Goal: Information Seeking & Learning: Learn about a topic

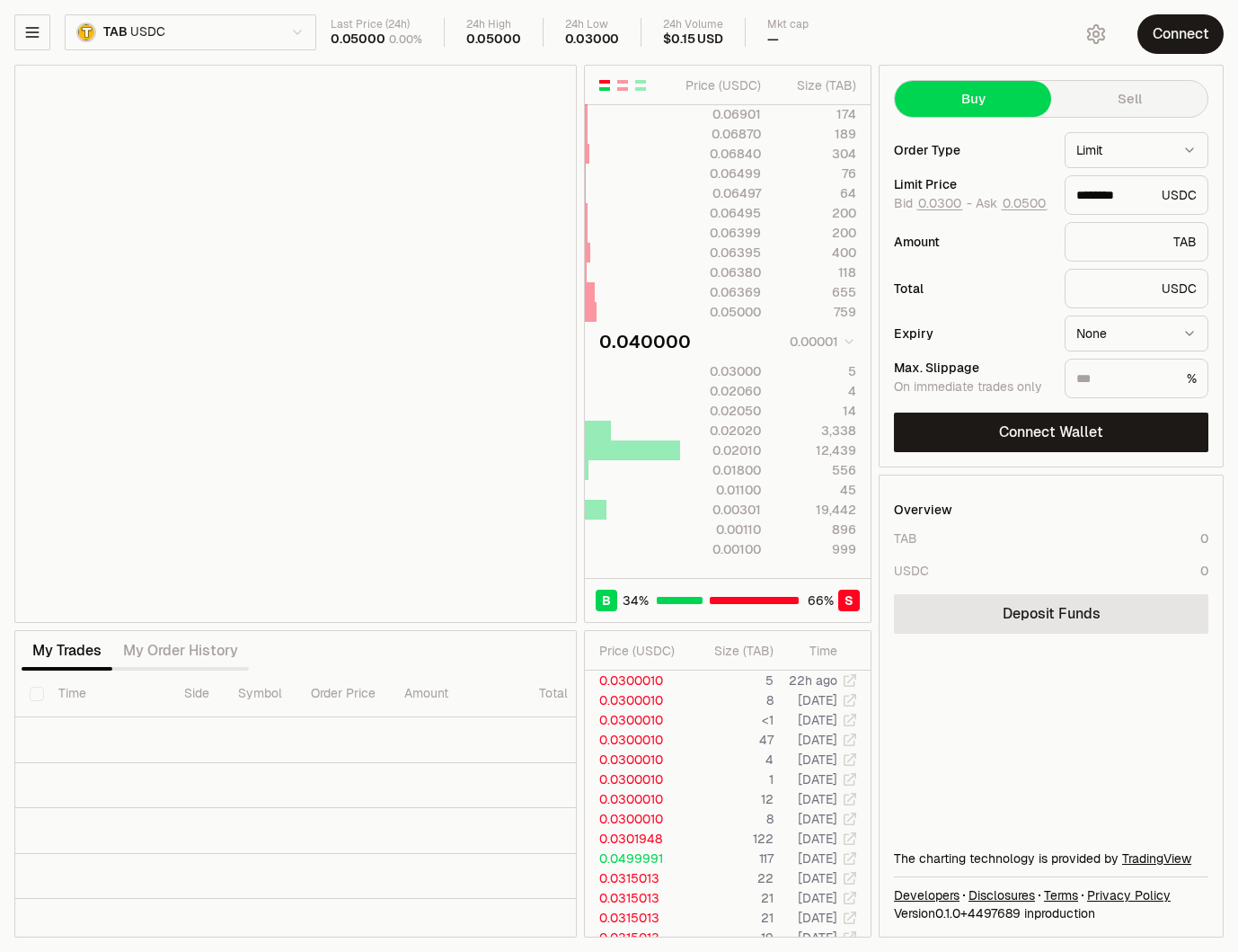
click at [151, 32] on html "Neutron Balance Earn Supervaults Bridge Orderbook Stake Ecosystem Governance Do…" at bounding box center [619, 476] width 1238 height 952
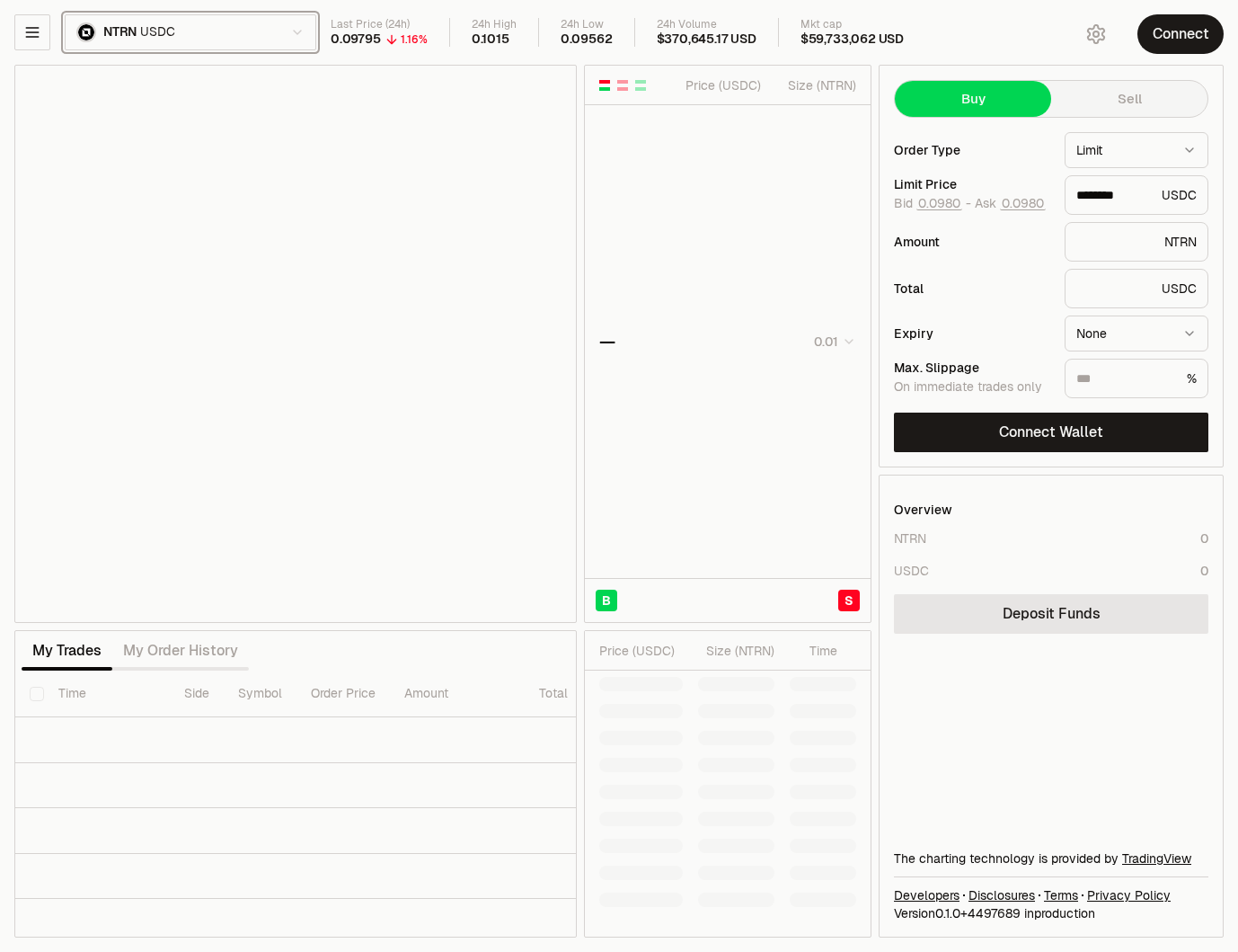
type input "********"
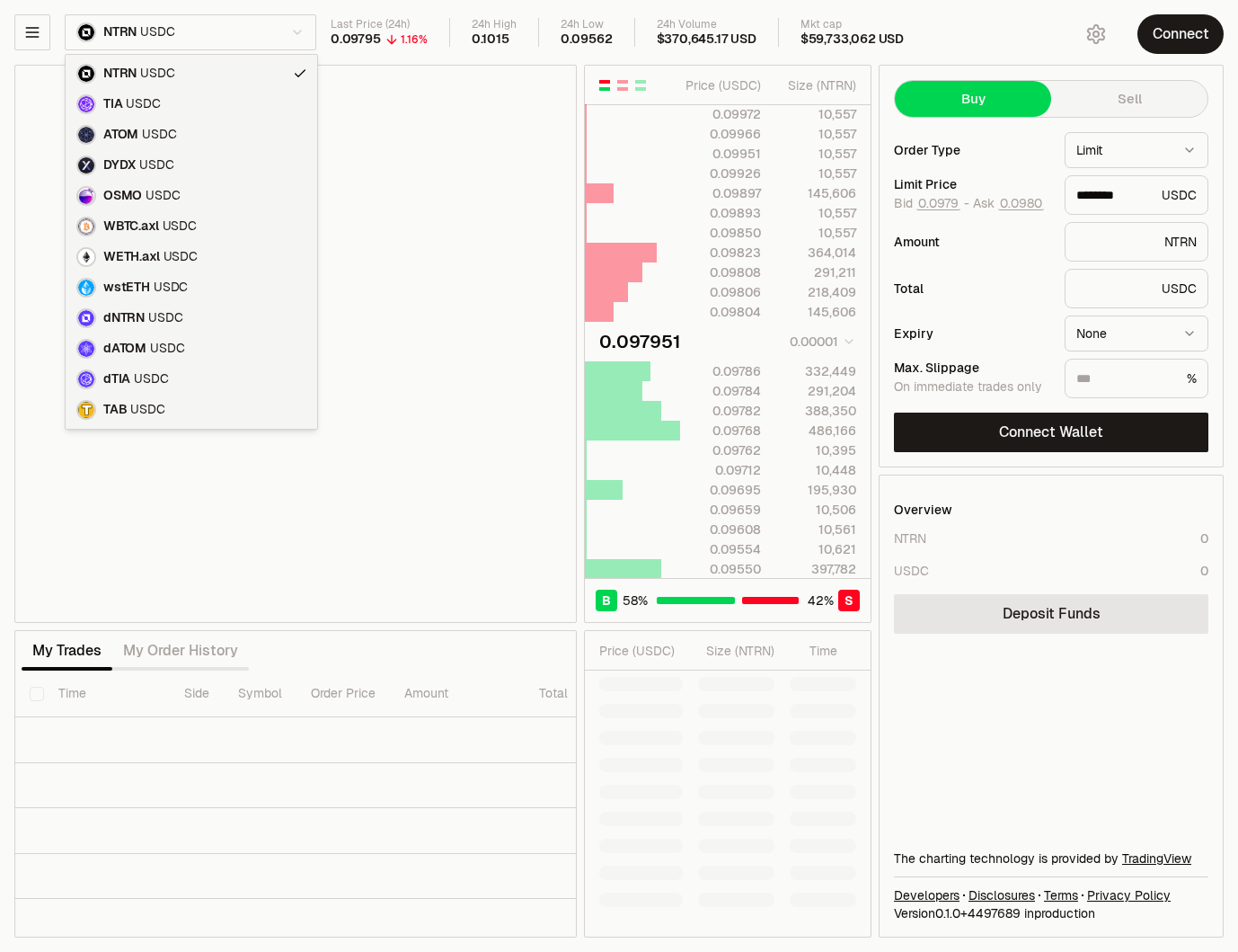
click at [66, 37] on html "Neutron Balance Earn Supervaults Bridge Orderbook Stake Ecosystem Governance Do…" at bounding box center [619, 476] width 1238 height 952
click at [44, 36] on html "Neutron Balance Earn Supervaults Bridge Orderbook Stake Ecosystem Governance Do…" at bounding box center [619, 476] width 1238 height 952
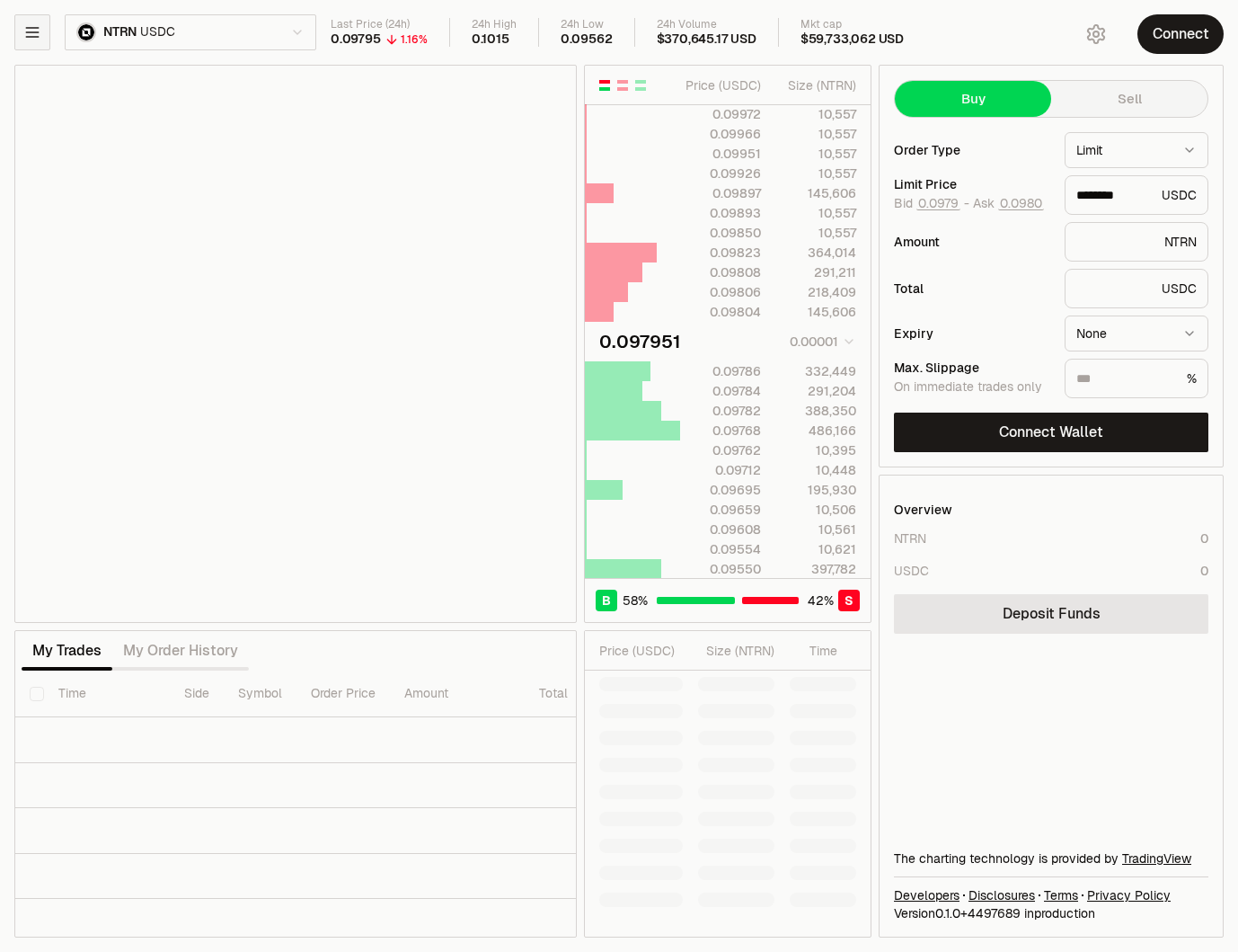
click at [32, 36] on icon "button" at bounding box center [32, 32] width 12 height 9
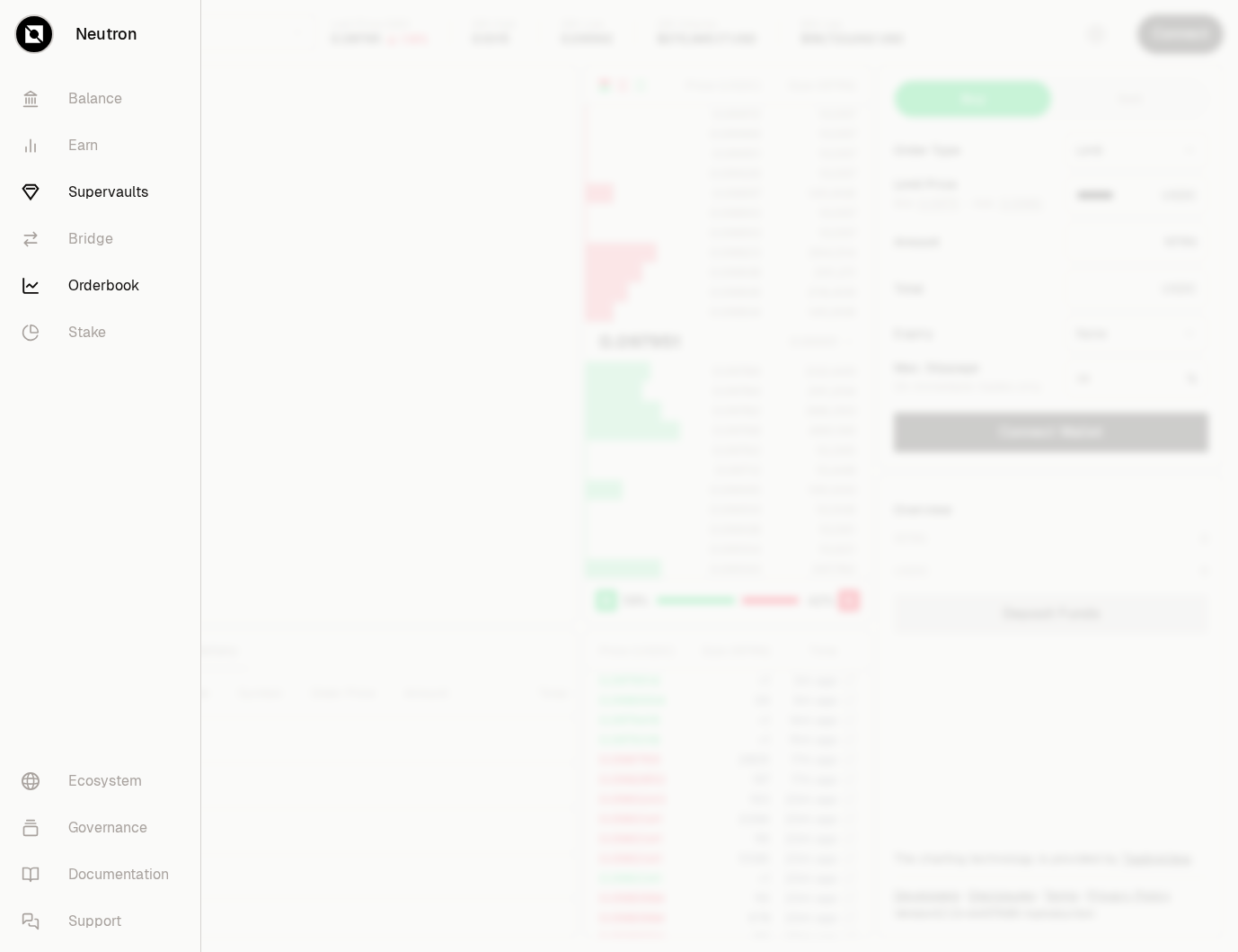
click at [90, 171] on link "Supervaults" at bounding box center [101, 192] width 186 height 47
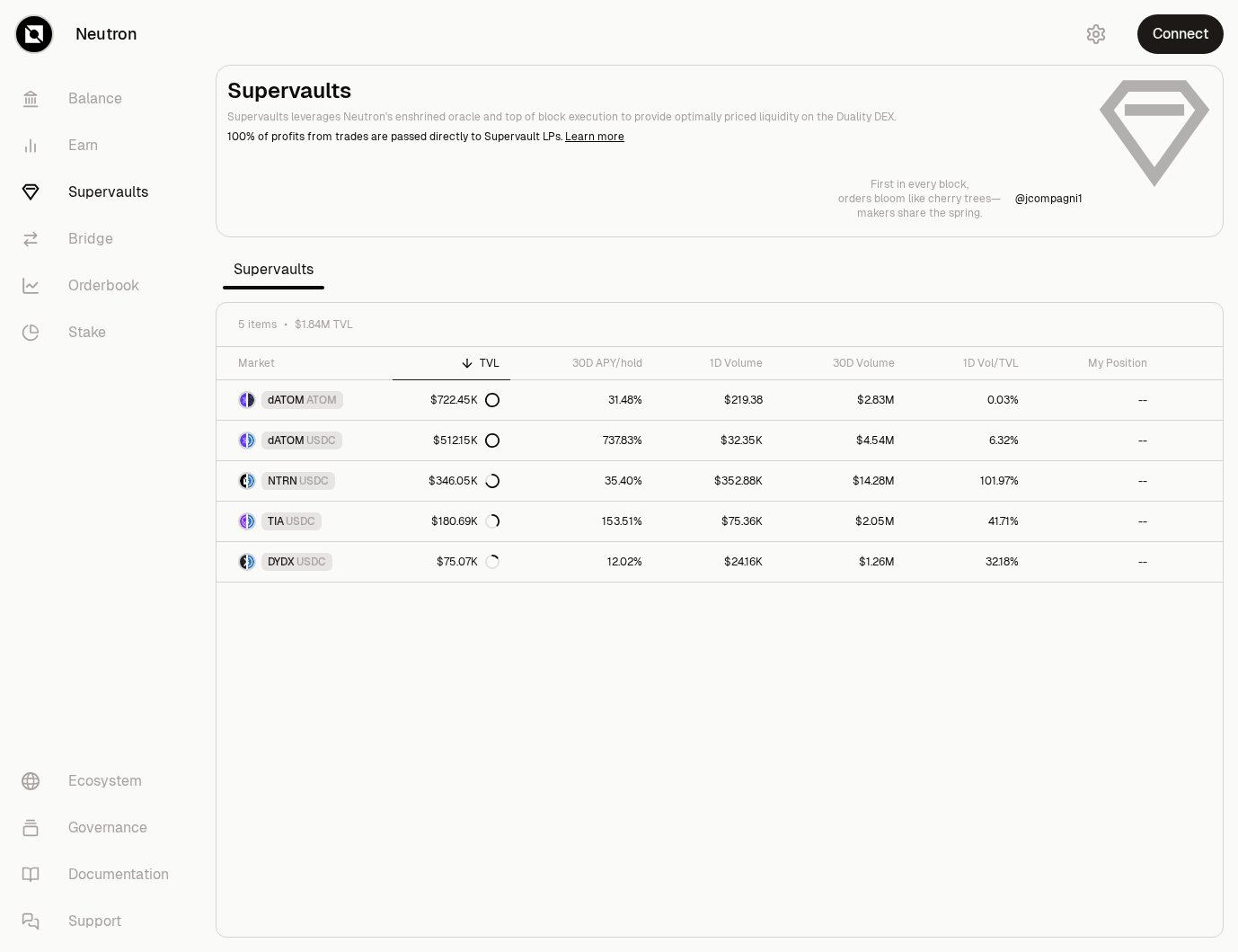
click at [424, 255] on section "Supervaults Supervaults leverages Neutron's enshrined oracle and top of block e…" at bounding box center [719, 476] width 1037 height 952
click at [421, 521] on link "$180.69K" at bounding box center [452, 521] width 119 height 39
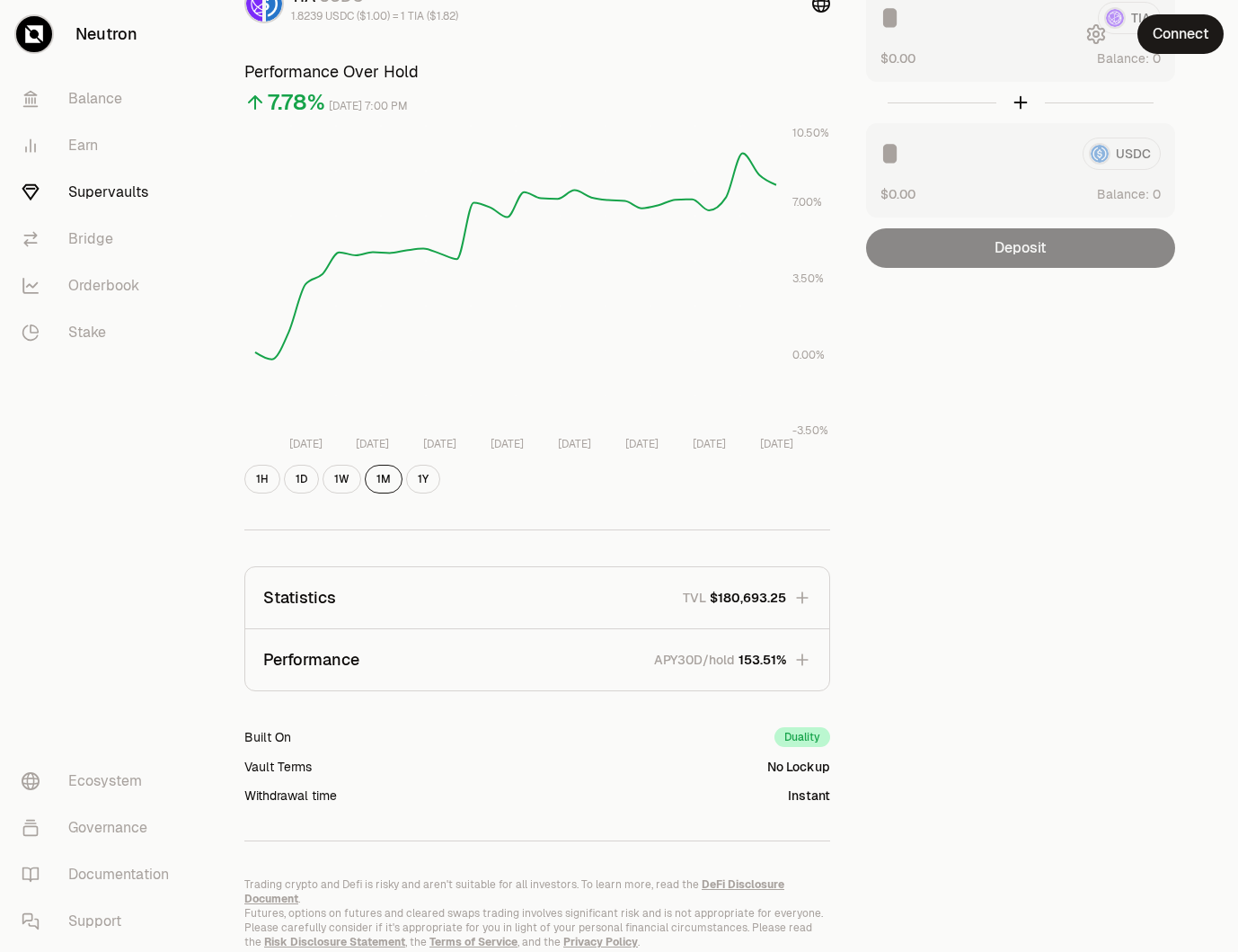
scroll to position [194, 0]
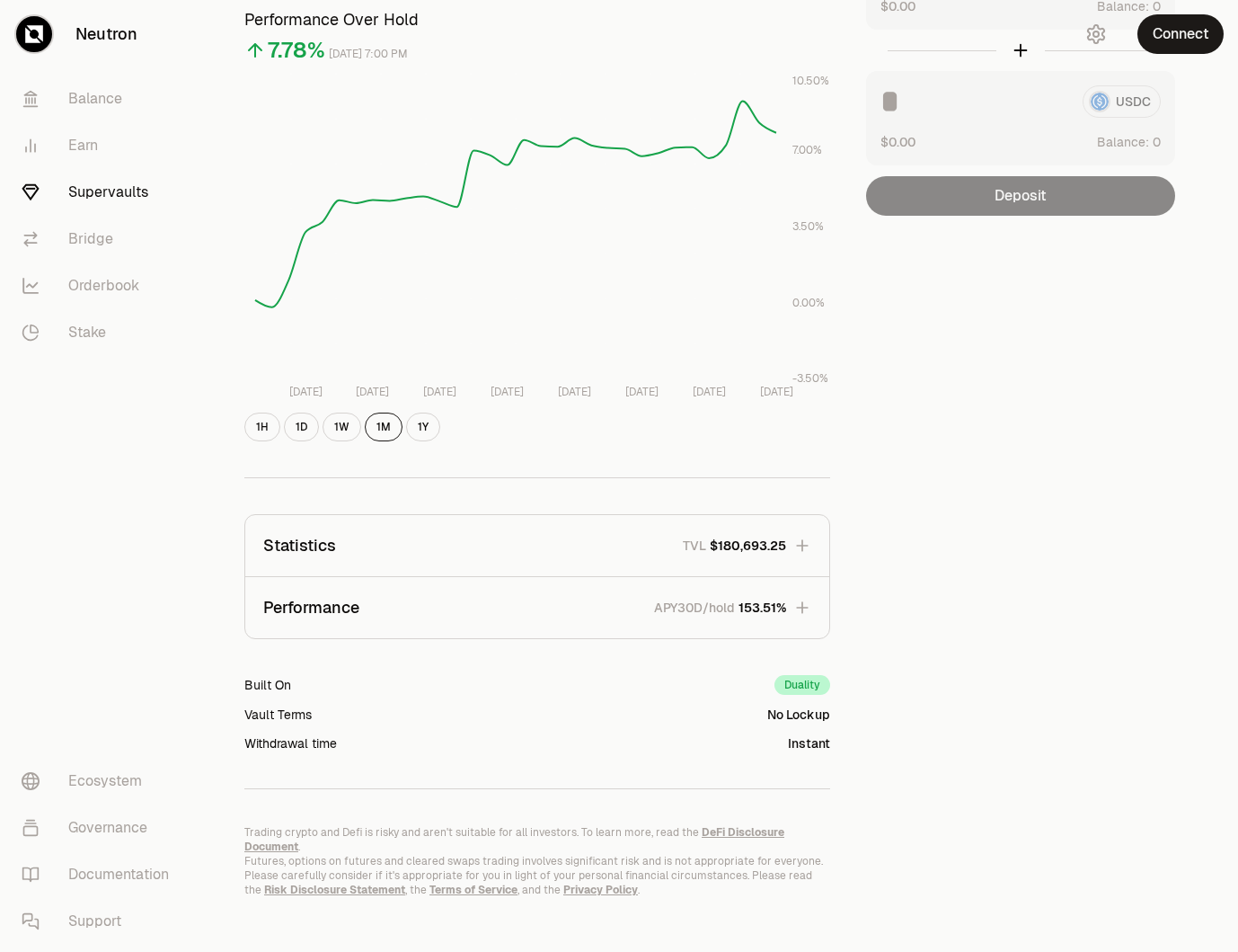
click at [785, 572] on button "Statistics TVL $180,693.25" at bounding box center [537, 545] width 584 height 61
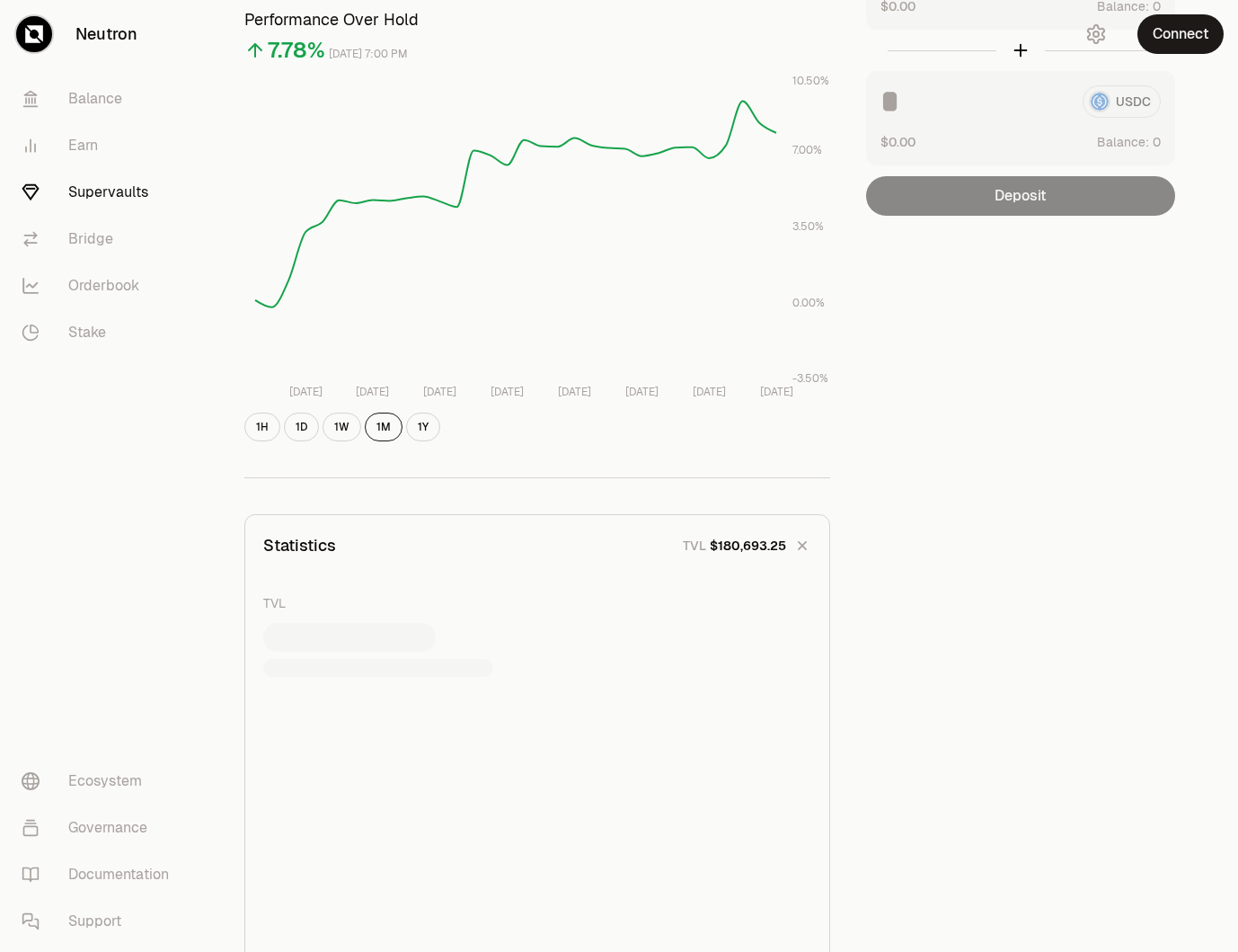
click at [789, 549] on button "Statistics TVL $180,693.25" at bounding box center [537, 545] width 584 height 61
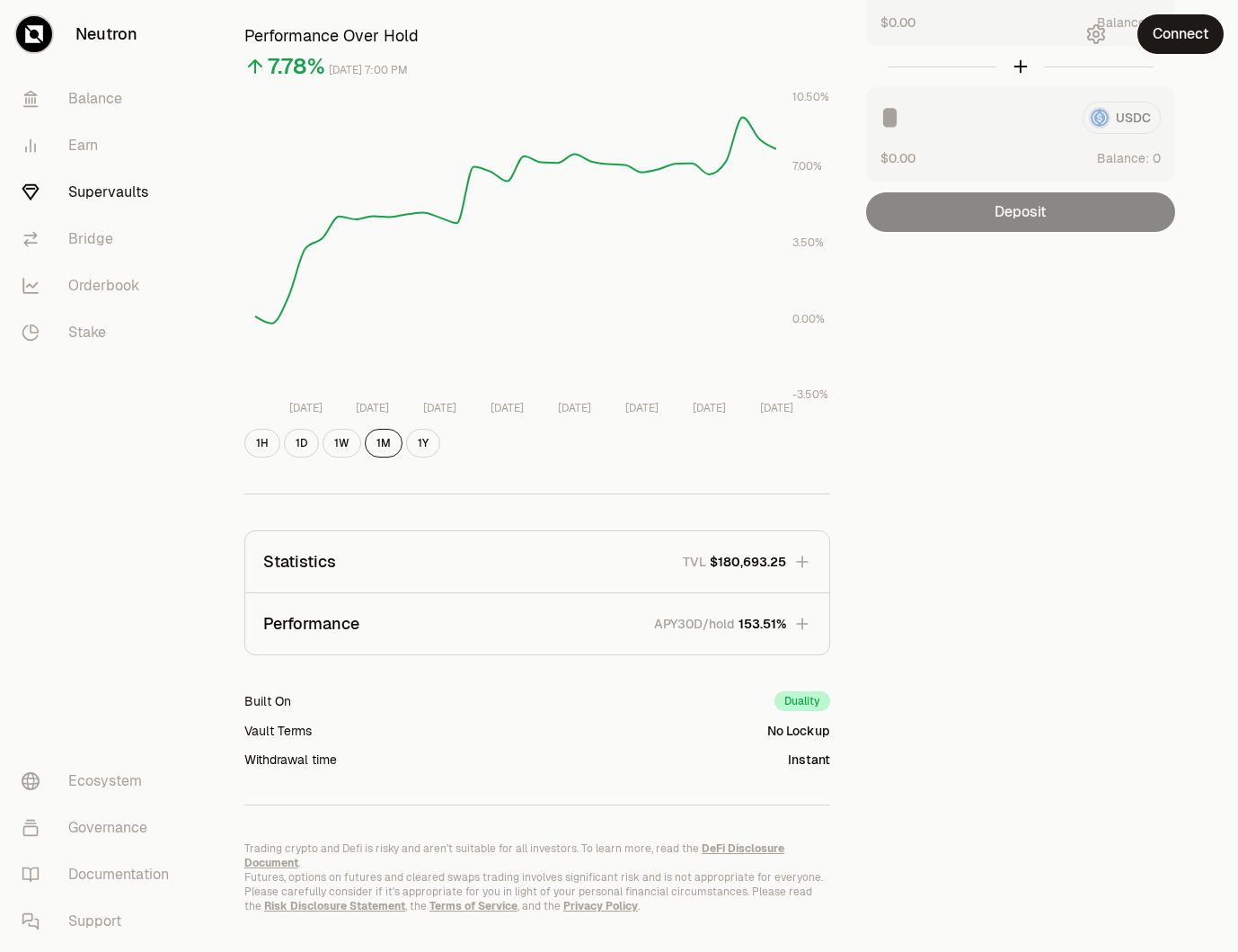
scroll to position [0, 0]
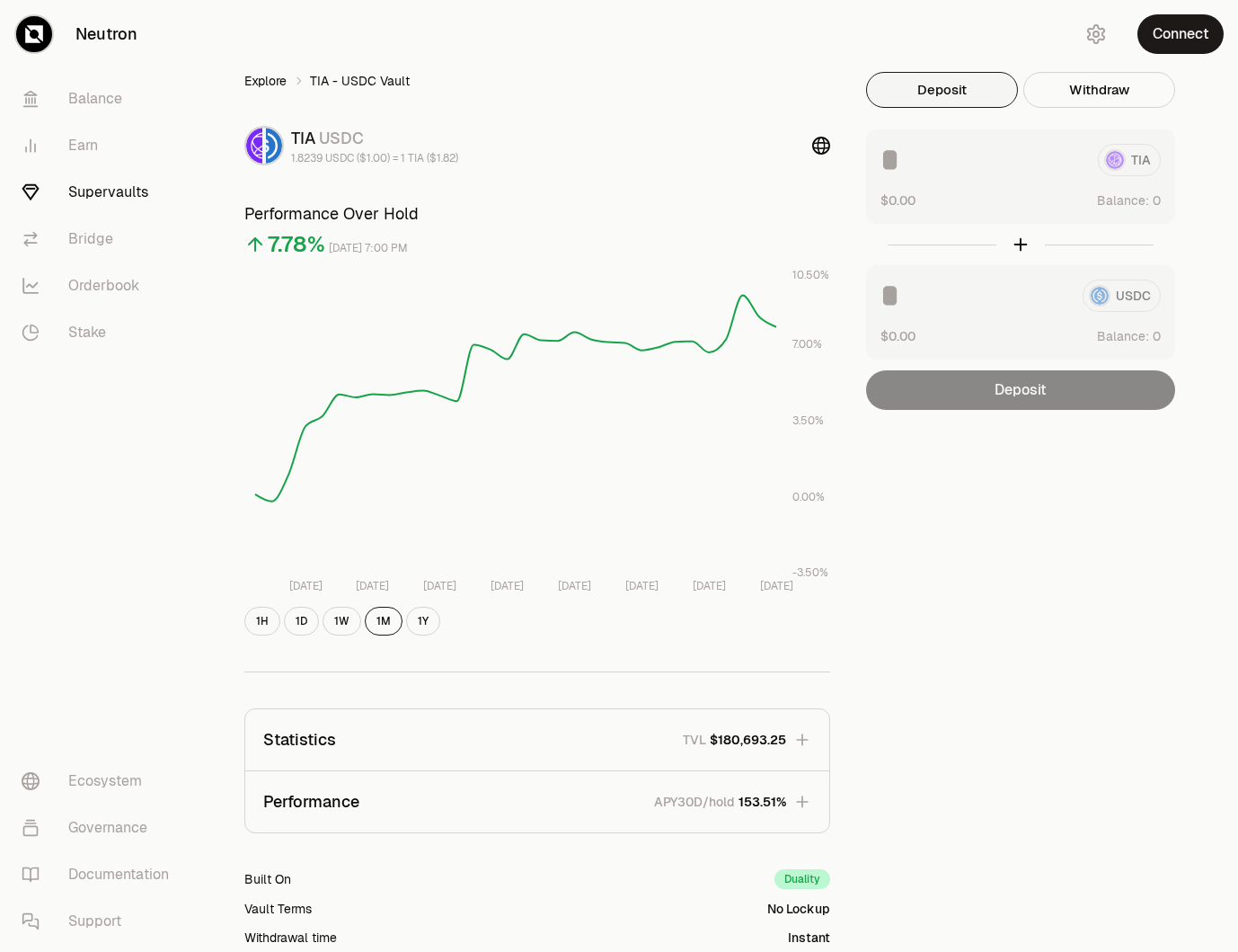
click at [263, 82] on link "Explore" at bounding box center [266, 81] width 42 height 18
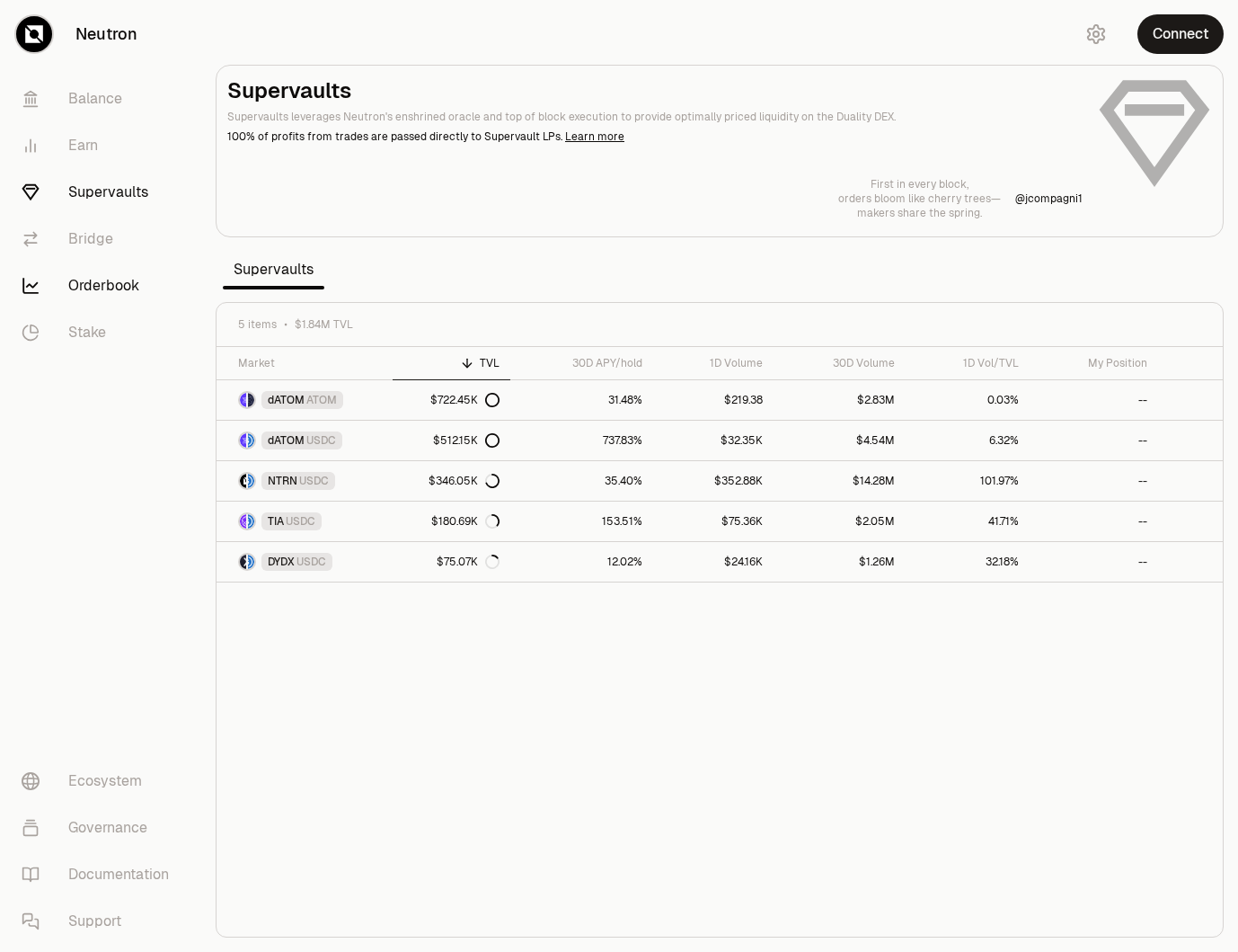
click at [112, 276] on link "Orderbook" at bounding box center [101, 285] width 187 height 47
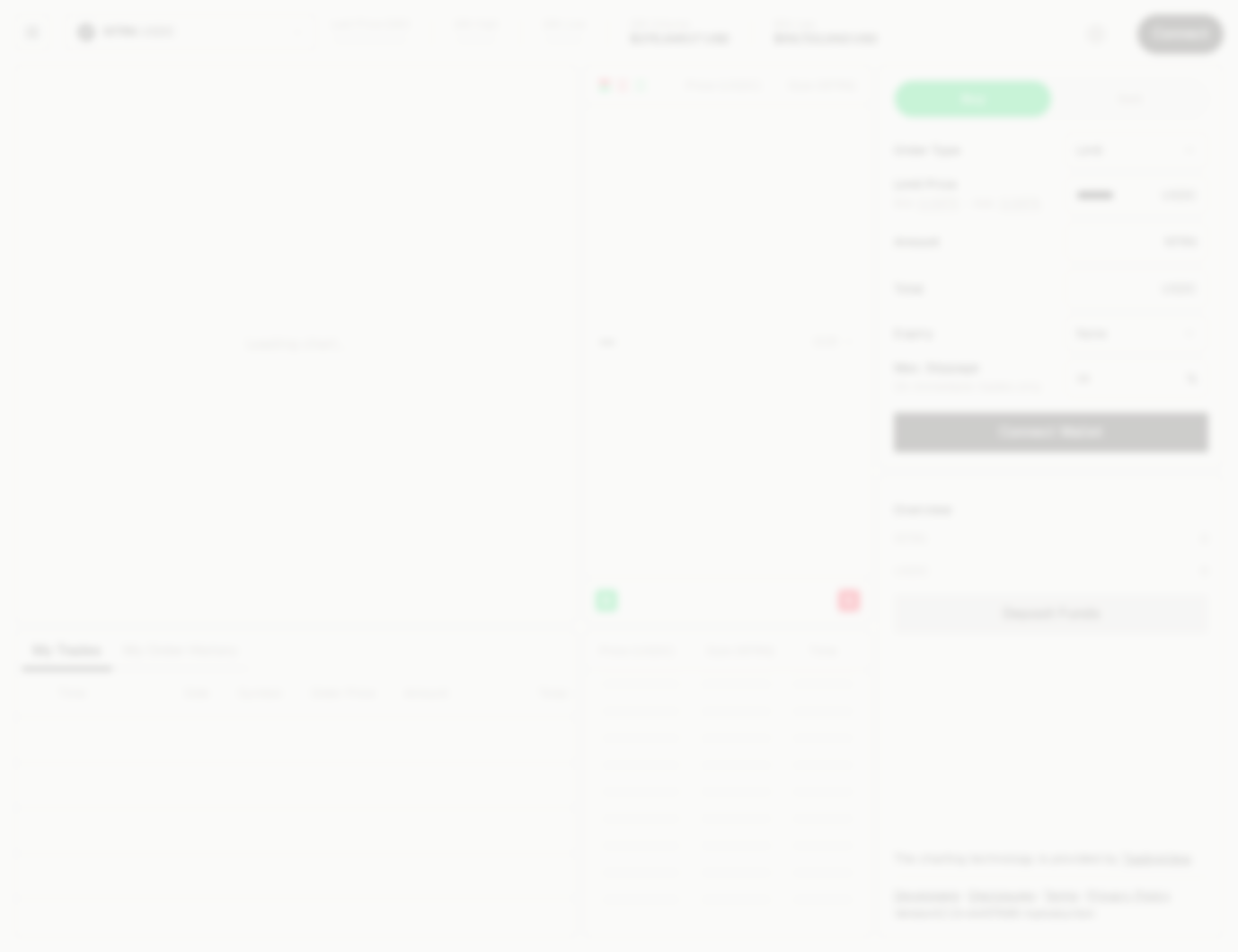
type input "********"
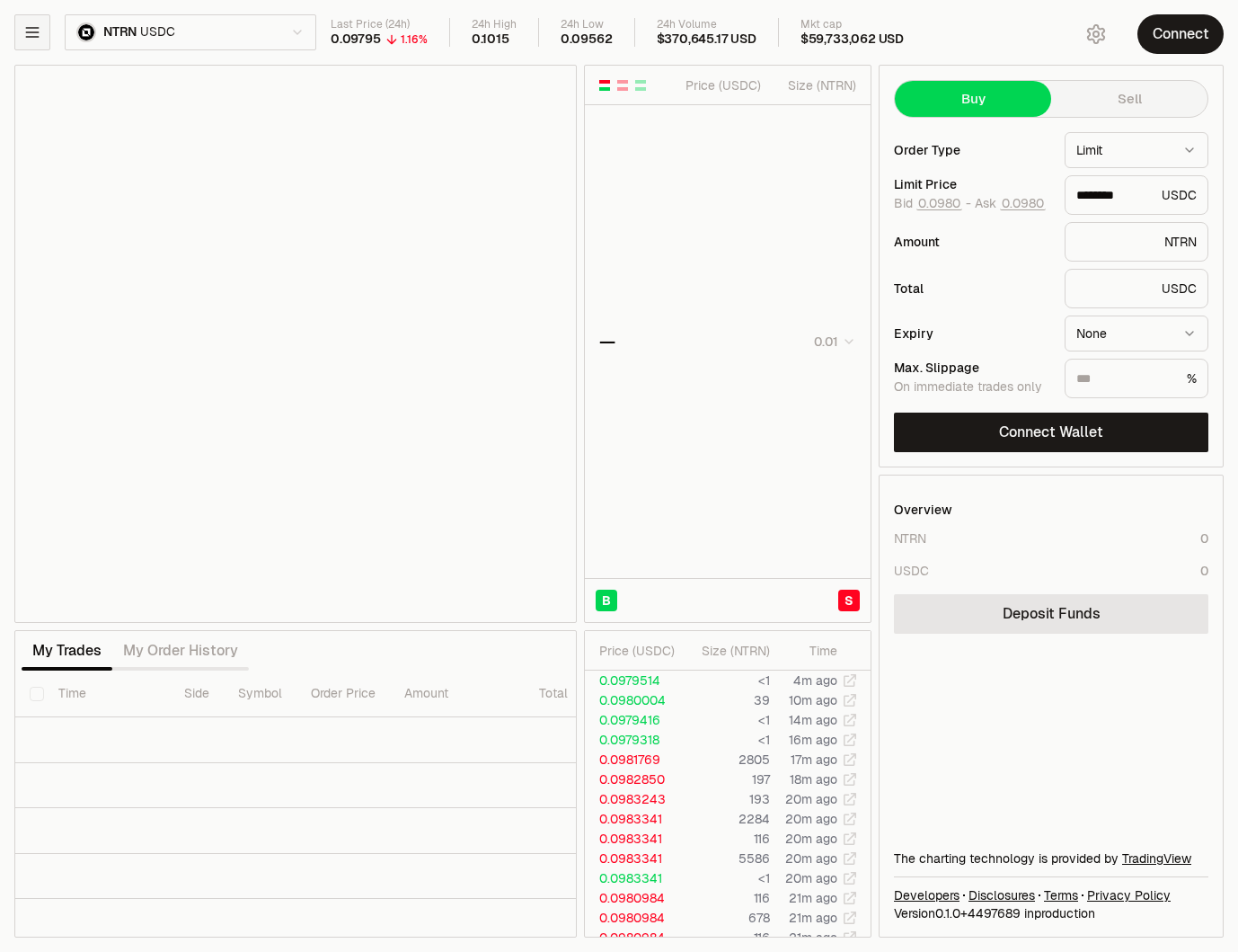
click at [35, 44] on button "button" at bounding box center [32, 32] width 36 height 36
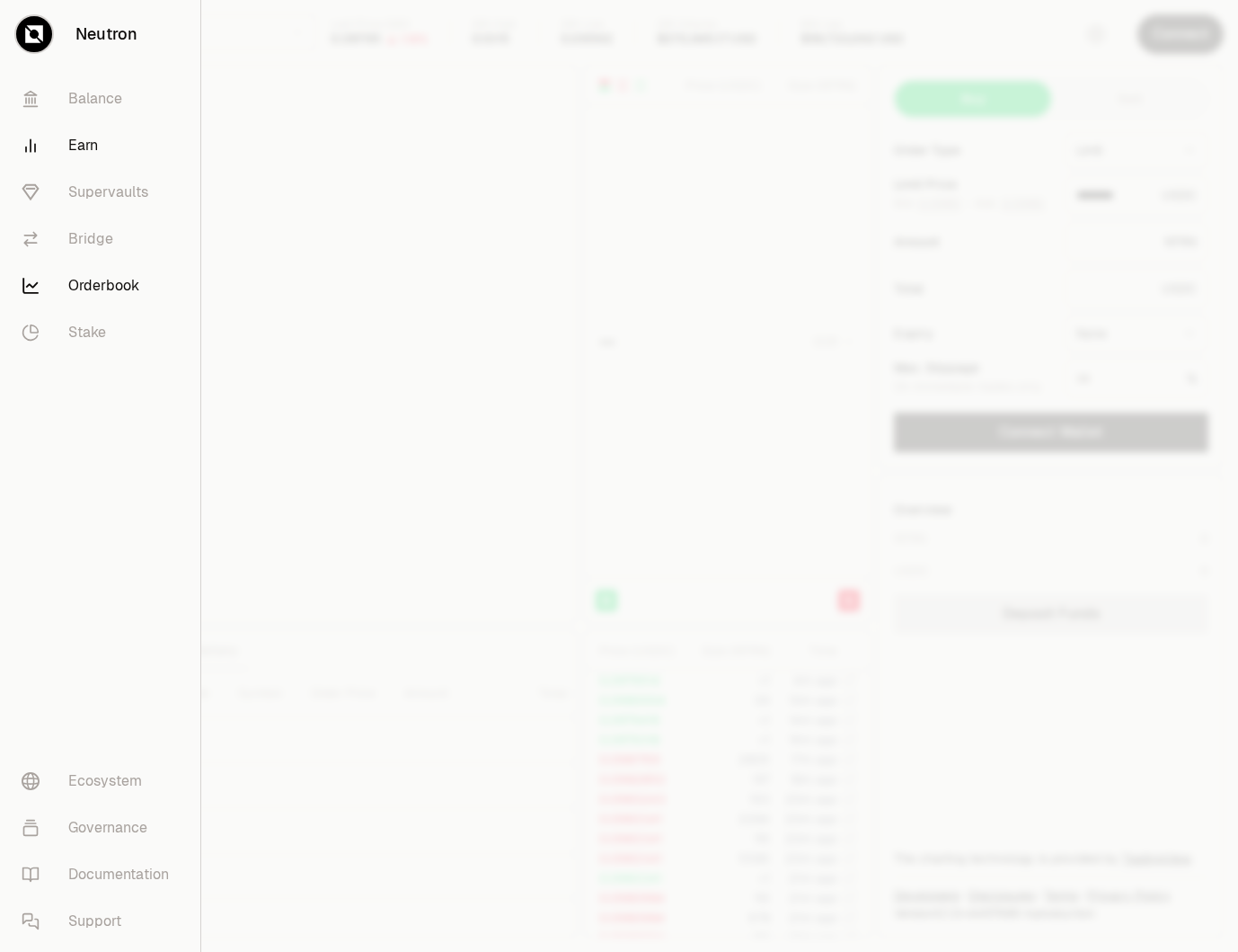
click at [70, 141] on link "Earn" at bounding box center [101, 145] width 186 height 47
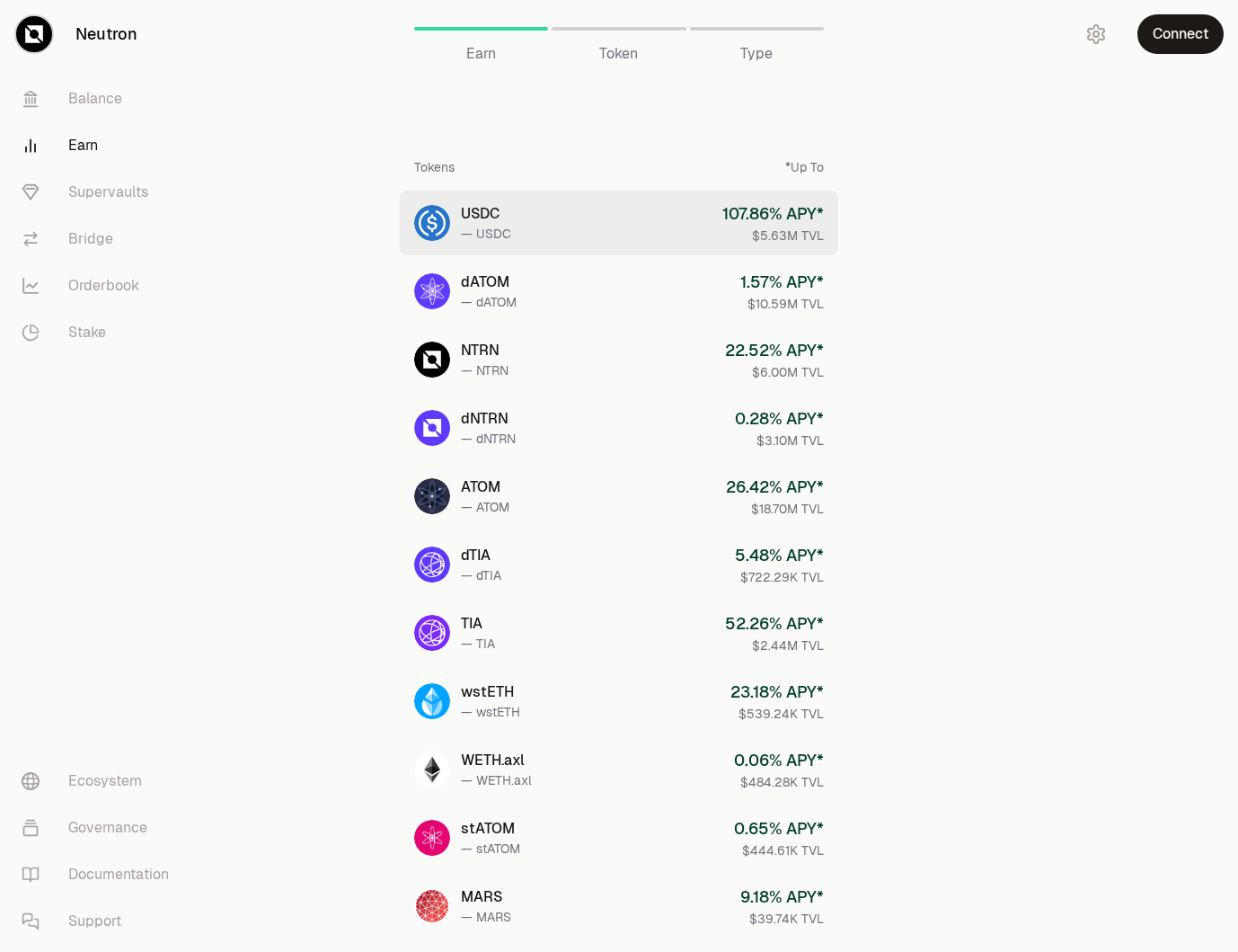
click at [467, 238] on div "— USDC" at bounding box center [486, 234] width 50 height 18
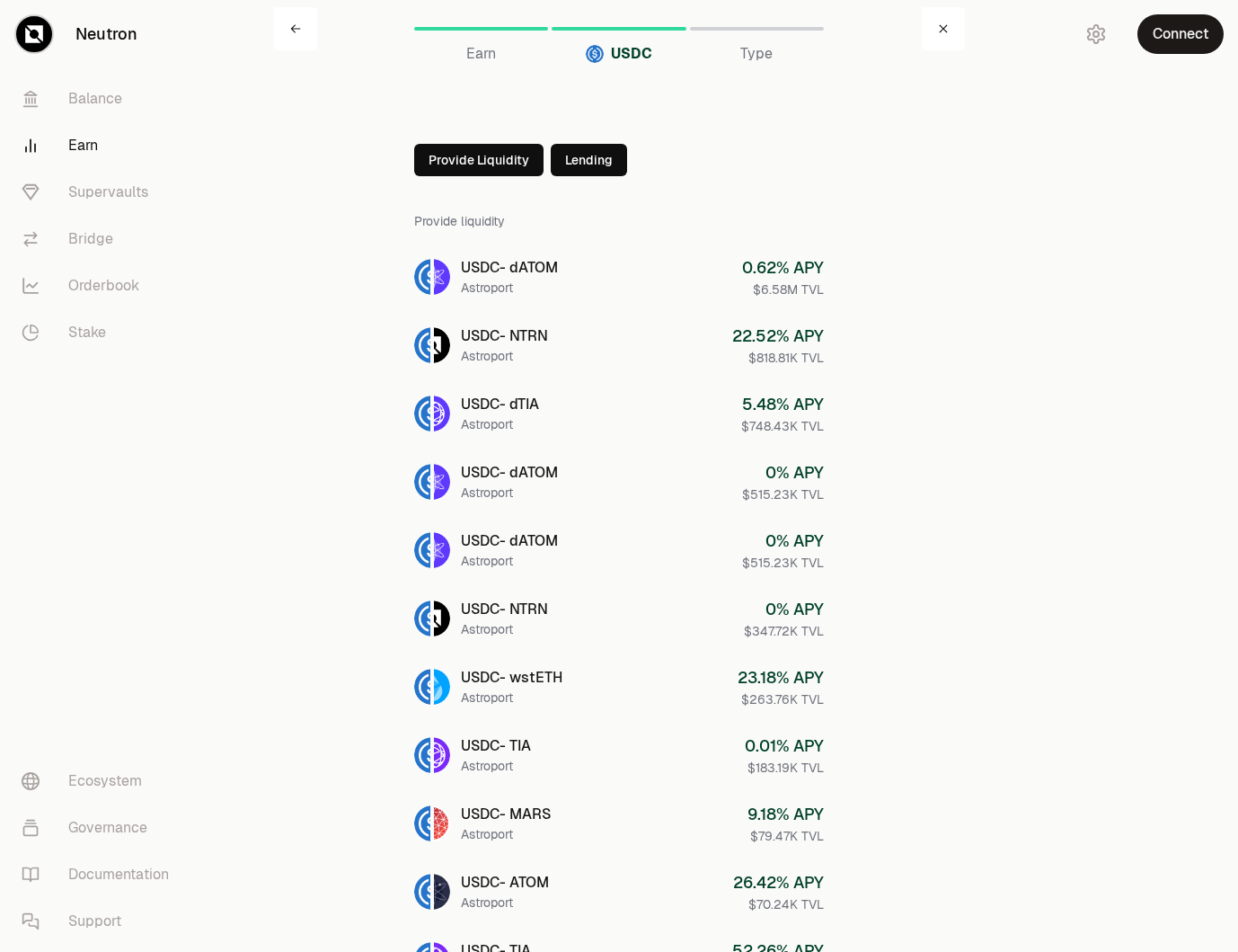
click at [560, 149] on button "Lending" at bounding box center [589, 159] width 77 height 32
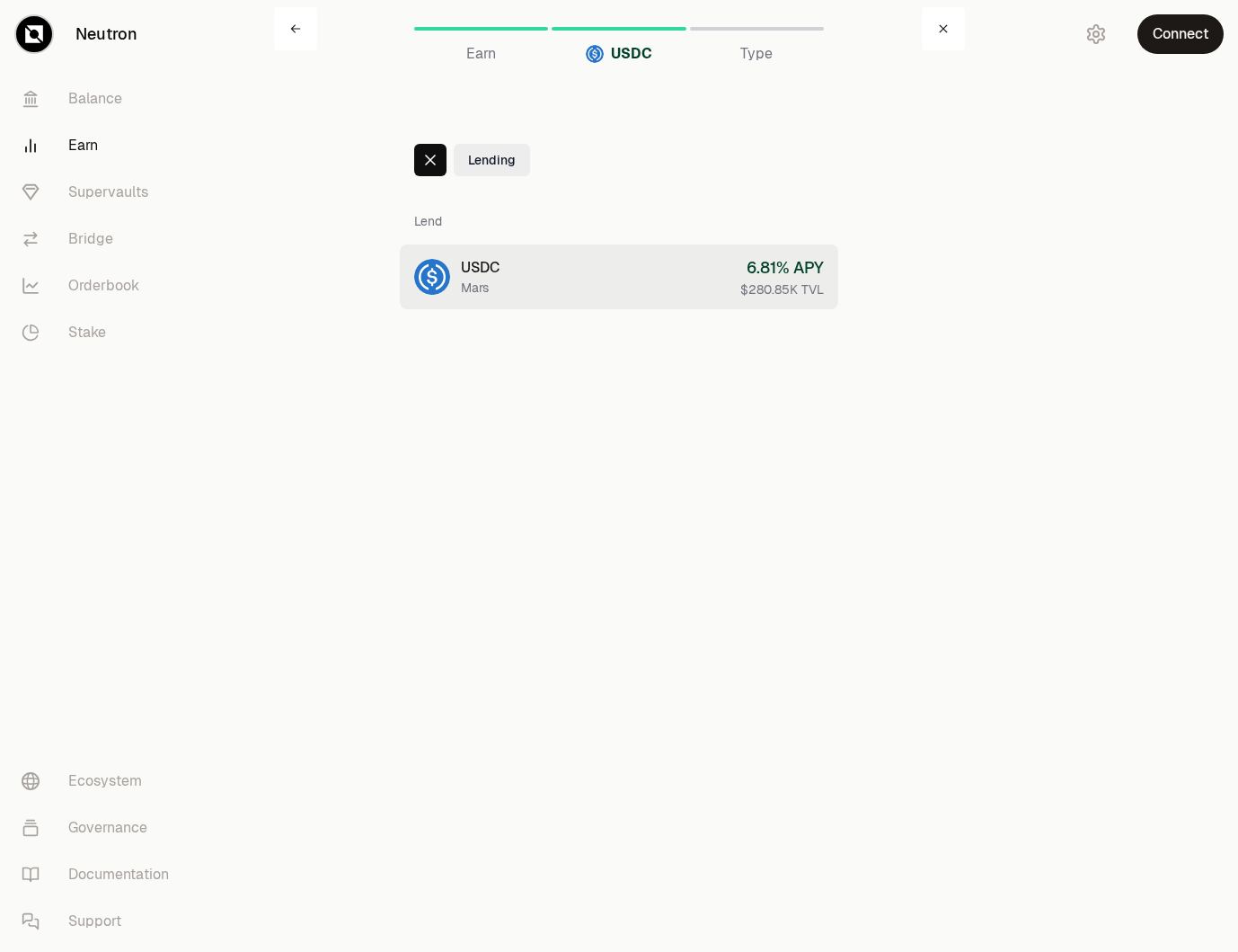
click at [534, 303] on link "USDC Mars 6.81 % APY $280.85K TVL" at bounding box center [619, 277] width 439 height 65
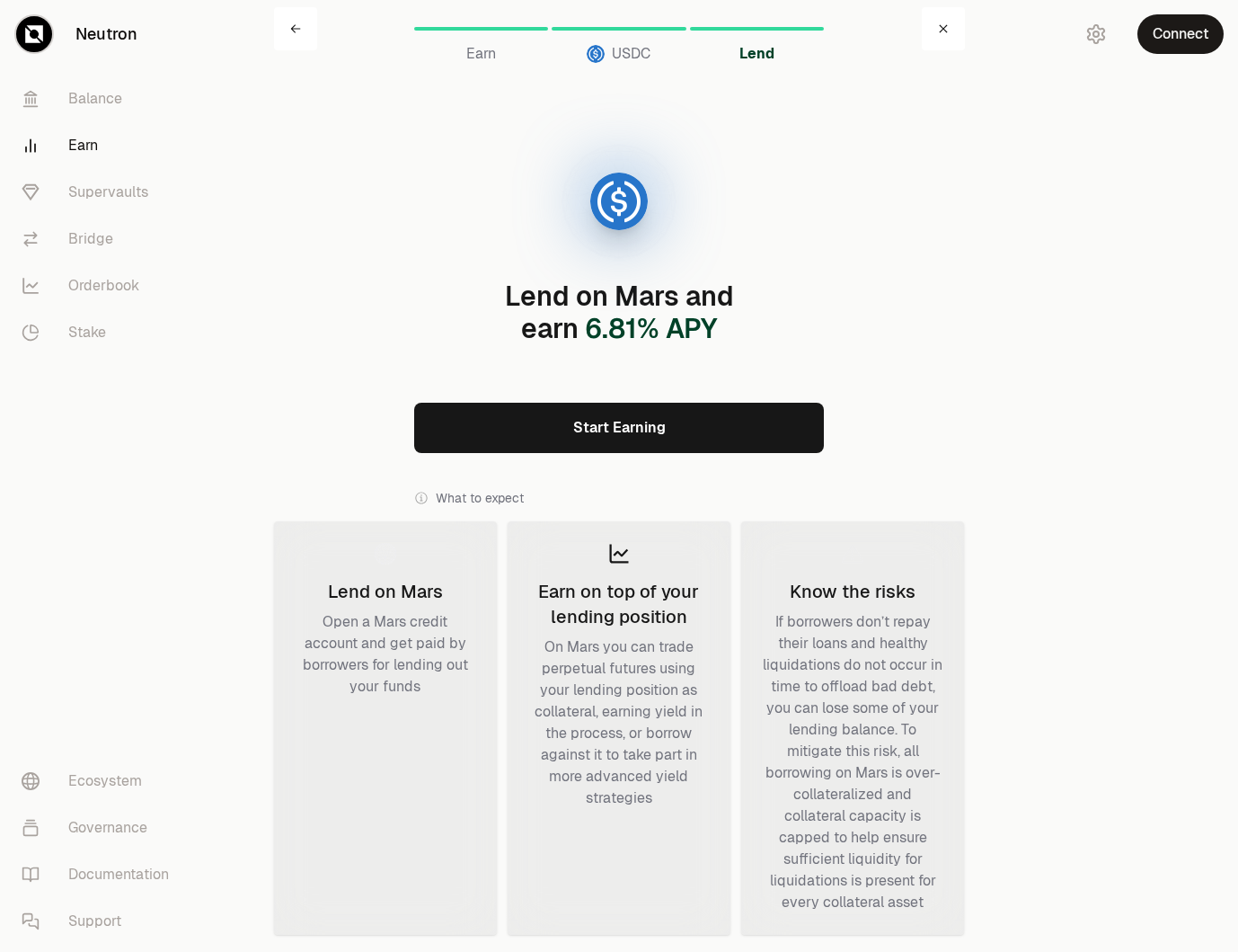
click at [528, 428] on link "Start Earning" at bounding box center [619, 428] width 410 height 50
click at [470, 47] on span "Earn" at bounding box center [481, 54] width 29 height 22
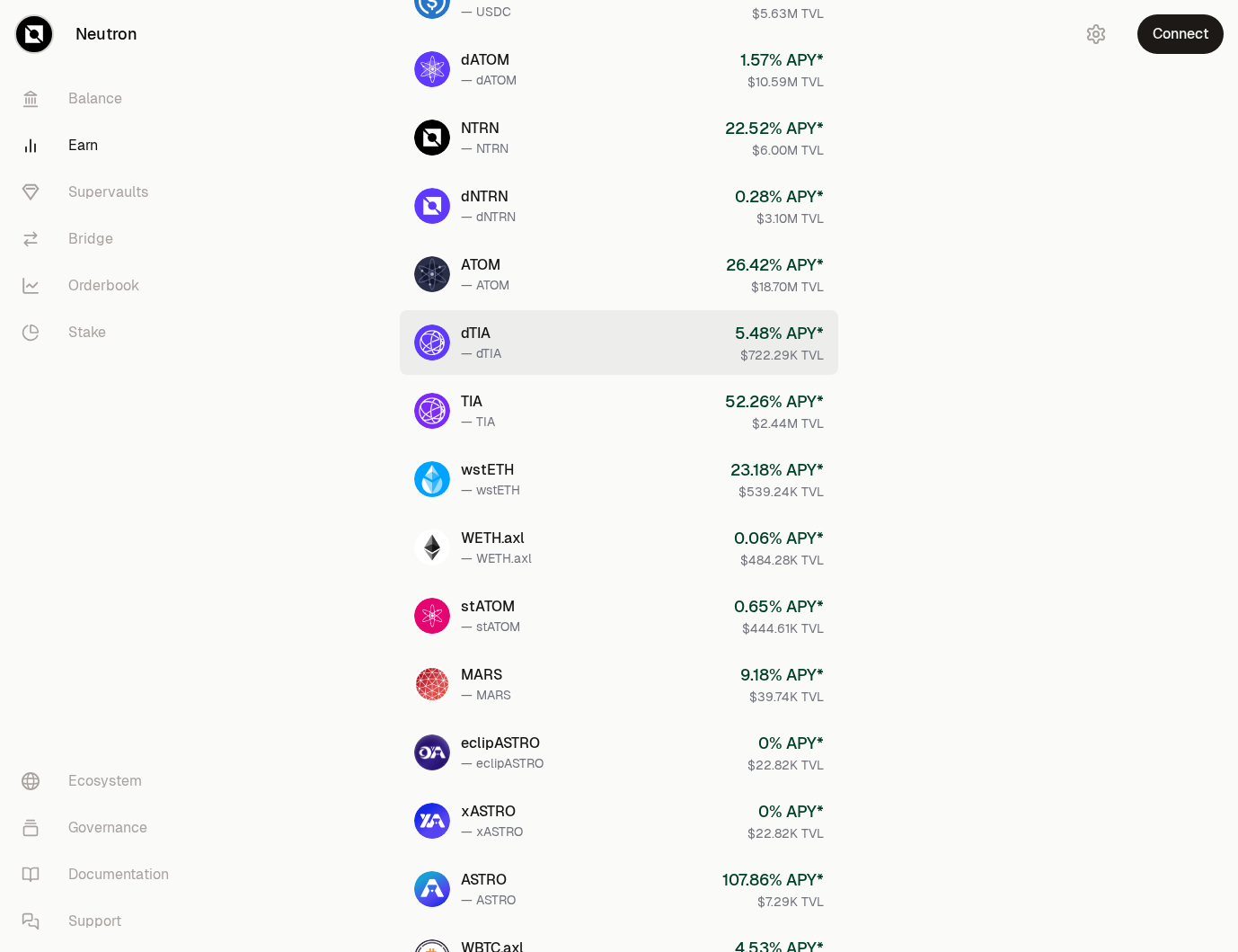
scroll to position [252, 0]
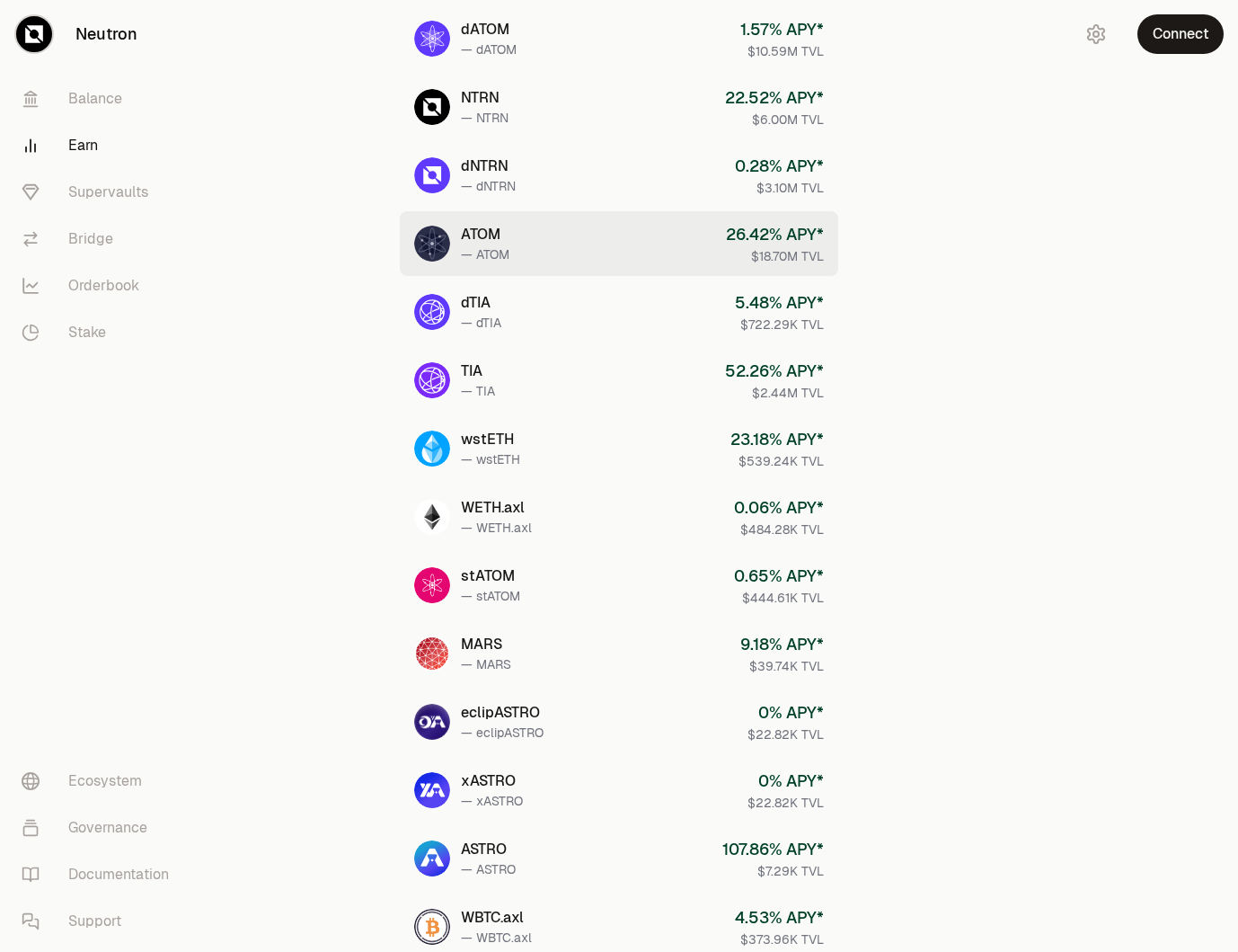
click at [545, 250] on link "ATOM — ATOM 26.42 % APY* $18.70M TVL" at bounding box center [619, 243] width 439 height 65
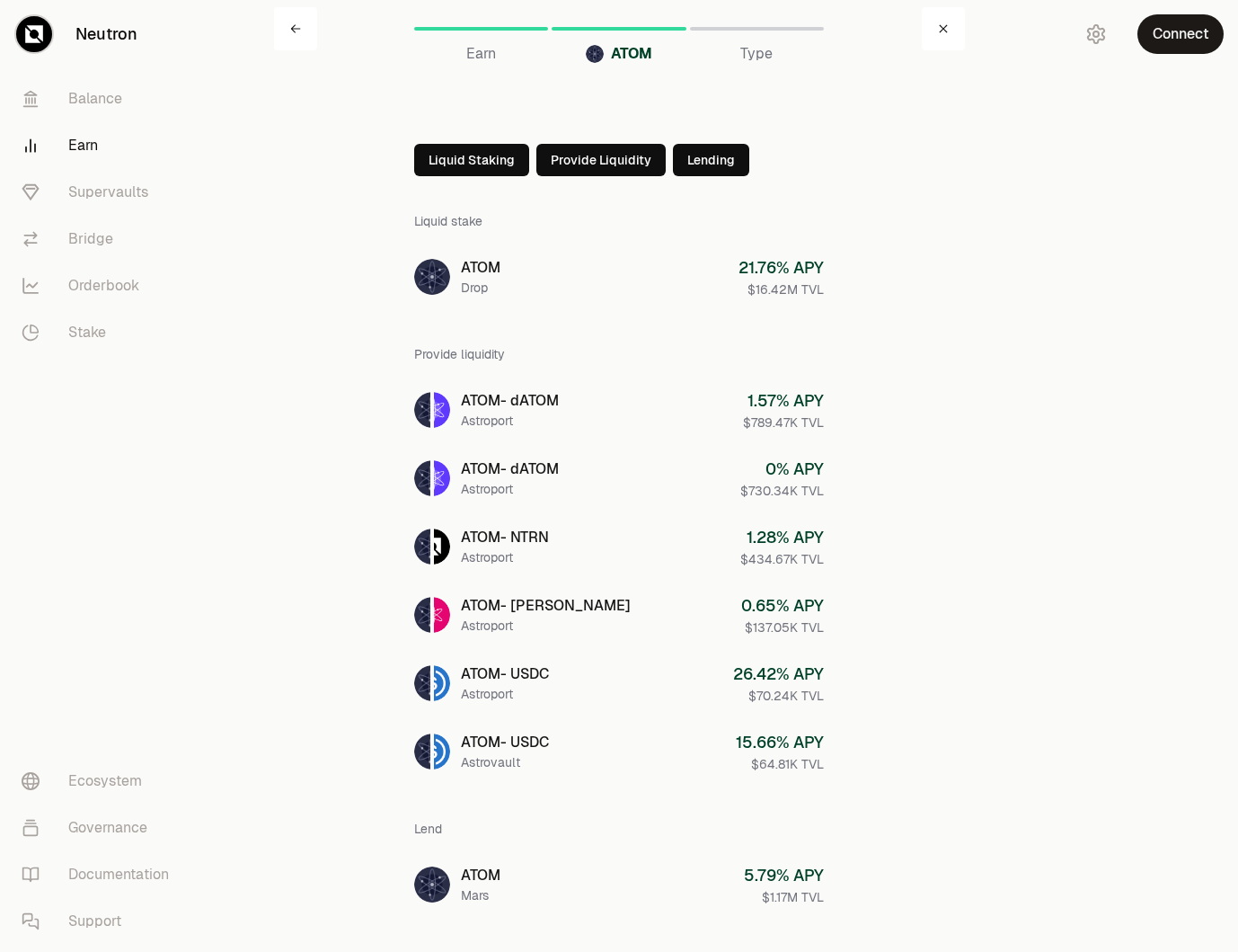
click at [698, 166] on button "Lending" at bounding box center [712, 159] width 77 height 32
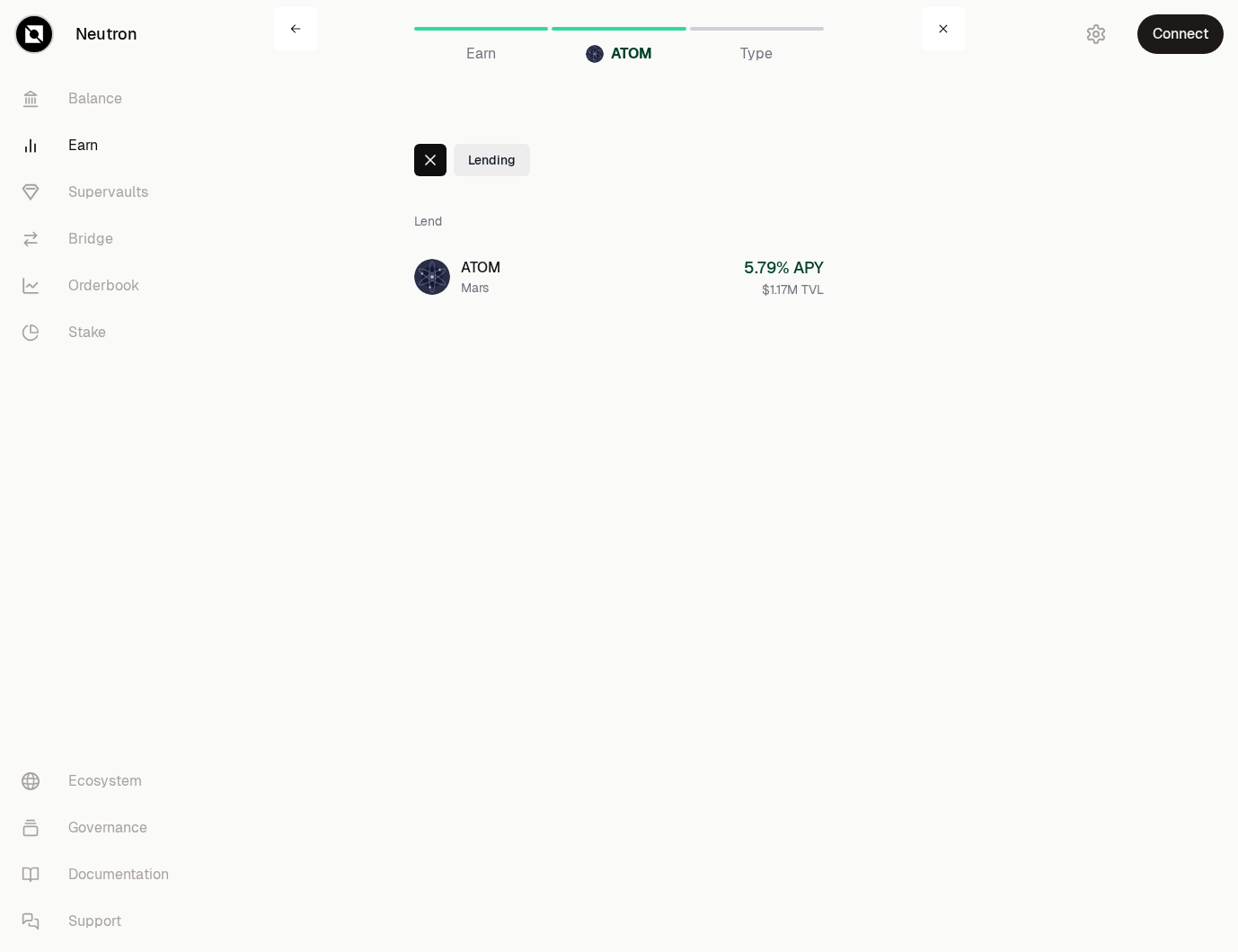
click at [439, 164] on div at bounding box center [429, 159] width 32 height 32
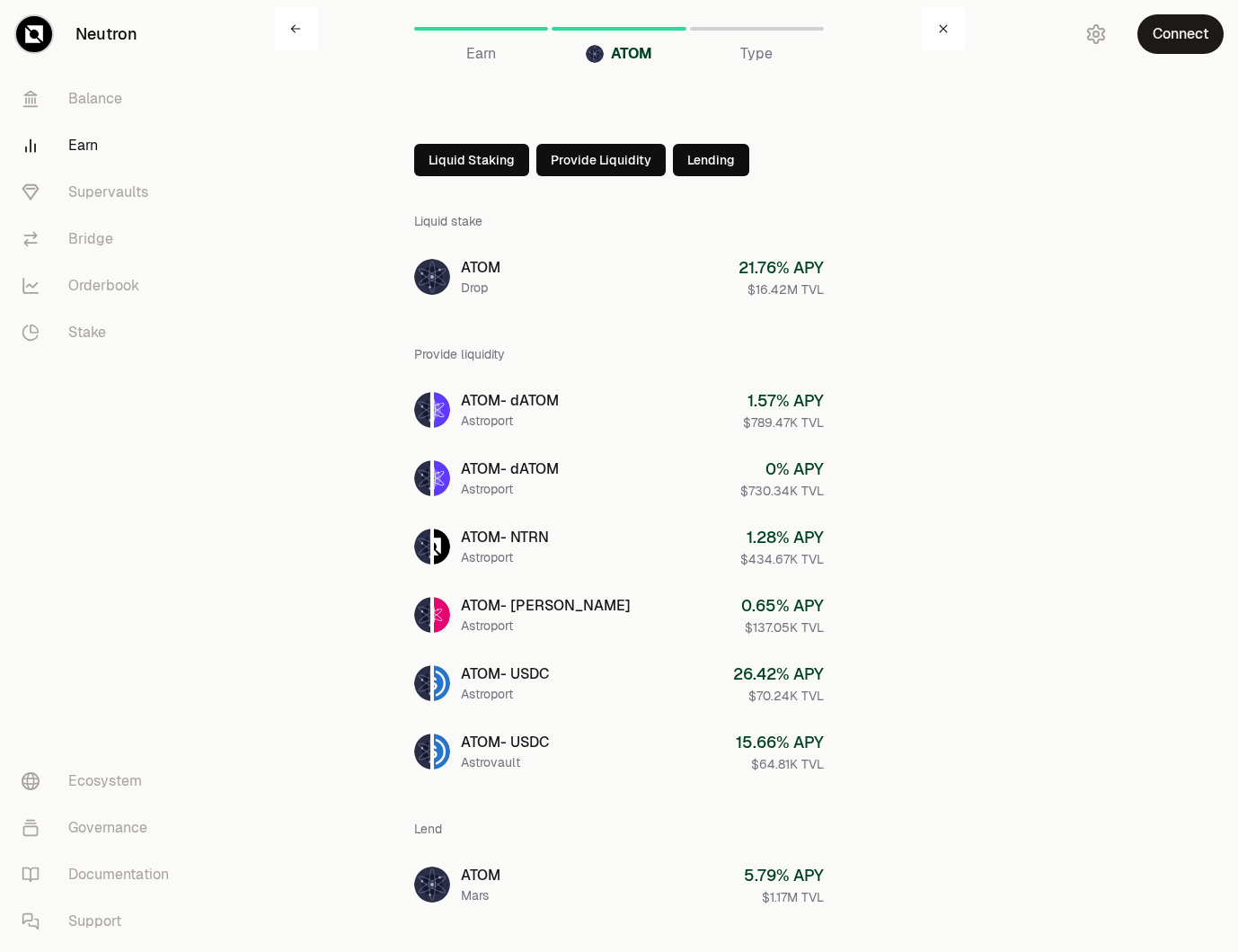
click at [546, 164] on button "Provide Liquidity" at bounding box center [601, 159] width 130 height 32
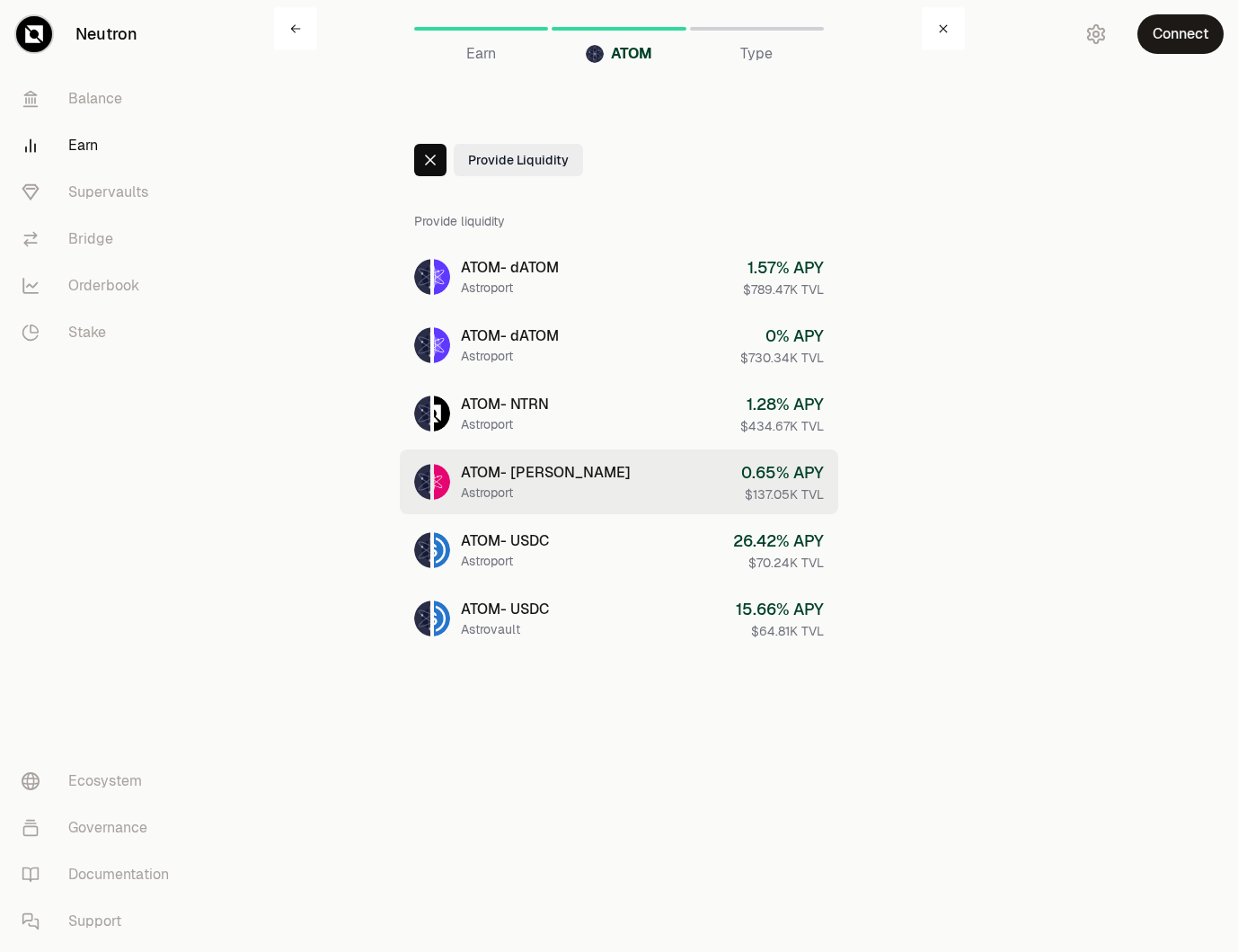
click at [553, 487] on div "Astroport" at bounding box center [546, 492] width 170 height 18
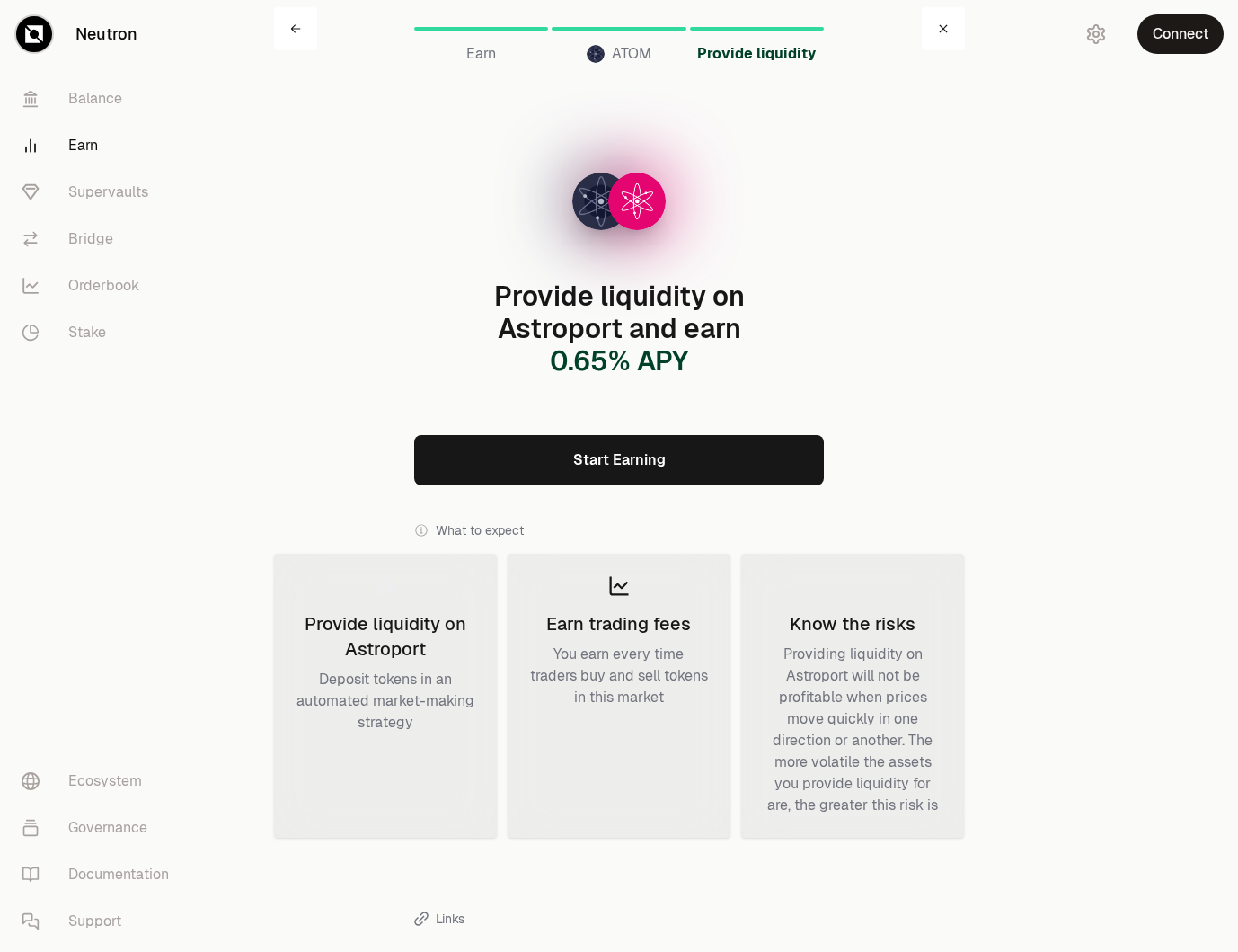
scroll to position [9, 0]
